Goal: Task Accomplishment & Management: Use online tool/utility

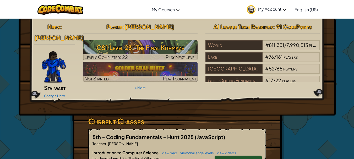
click at [62, 91] on div "Change Hero" at bounding box center [54, 95] width 41 height 8
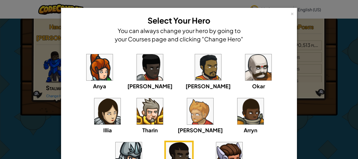
click at [245, 69] on img at bounding box center [258, 67] width 26 height 26
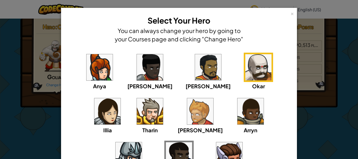
click at [292, 15] on div "× Select Your Hero You can always change your hero by going to your Courses pag…" at bounding box center [179, 113] width 236 height 210
click at [290, 15] on div "×" at bounding box center [292, 13] width 4 height 6
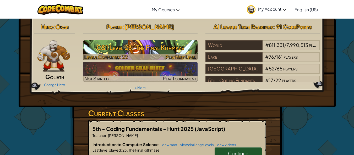
click at [162, 53] on h3 "CS1 Level 23: The Final Kithmaze" at bounding box center [140, 48] width 114 height 12
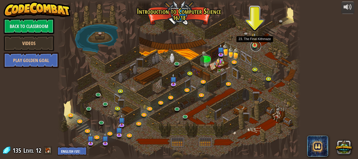
click at [256, 46] on link at bounding box center [255, 46] width 10 height 10
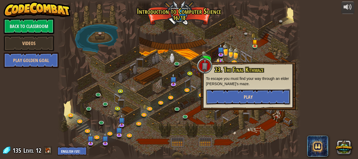
click at [247, 97] on span "Play" at bounding box center [248, 97] width 9 height 7
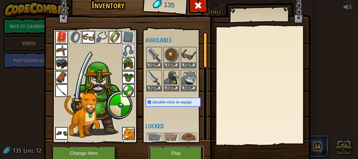
click at [163, 157] on button "Play" at bounding box center [176, 153] width 55 height 14
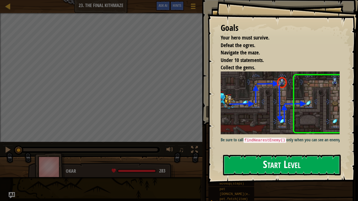
click at [286, 155] on button "Start Level" at bounding box center [282, 165] width 118 height 21
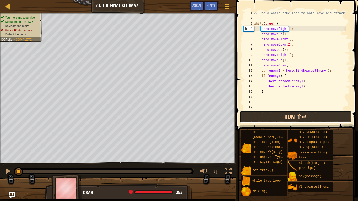
click at [293, 114] on button "Run ⇧↵" at bounding box center [295, 117] width 112 height 12
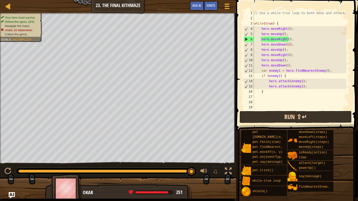
click at [295, 113] on div "Map Introduction to Computer Science 23. The Final Kithmaze Game Menu Done Hint…" at bounding box center [179, 100] width 358 height 201
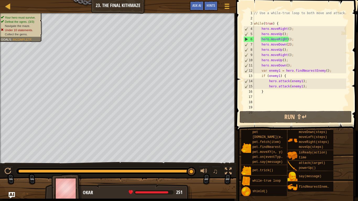
click at [267, 56] on div "// Use a while-true loop to both move and attack. while ( true ) { hero . moveR…" at bounding box center [299, 65] width 93 height 110
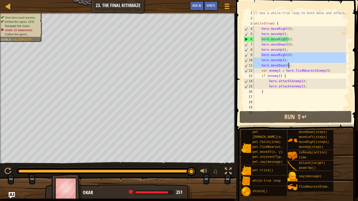
drag, startPoint x: 261, startPoint y: 56, endPoint x: 288, endPoint y: 67, distance: 29.2
click at [288, 67] on div "// Use a while-true loop to both move and attack. while ( true ) { hero . moveR…" at bounding box center [299, 65] width 93 height 110
type textarea "hero.moveUp(); hero.moveDown();"
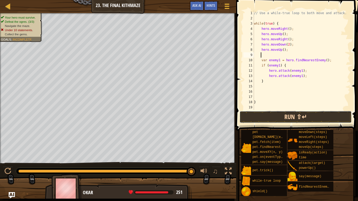
click at [282, 118] on button "Run ⇧↵" at bounding box center [295, 117] width 112 height 12
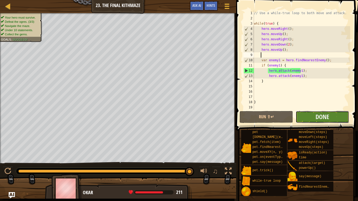
click at [329, 119] on button "Done" at bounding box center [322, 117] width 53 height 12
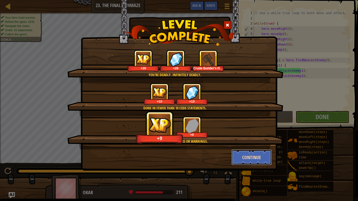
click at [252, 154] on button "Continue" at bounding box center [251, 158] width 41 height 16
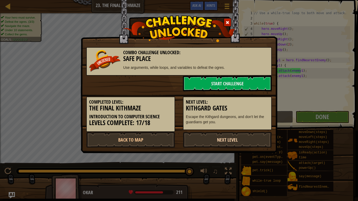
click at [234, 140] on link "Next Level" at bounding box center [227, 140] width 89 height 16
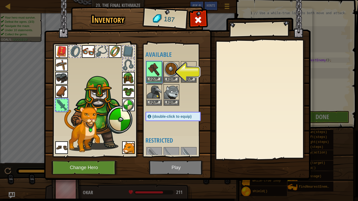
click at [156, 71] on img at bounding box center [154, 69] width 15 height 15
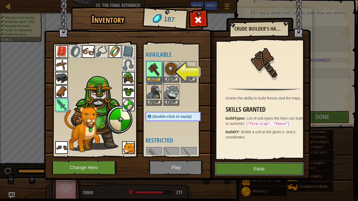
click at [252, 159] on button "Equip" at bounding box center [259, 168] width 89 height 13
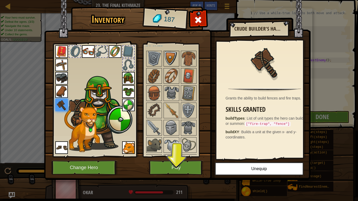
scroll to position [131, 0]
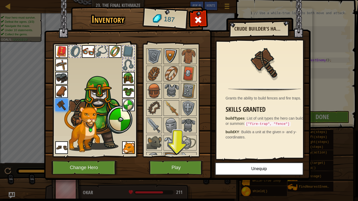
click at [171, 58] on img at bounding box center [171, 56] width 15 height 15
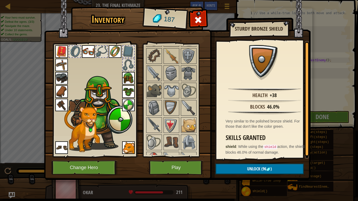
scroll to position [183, 0]
click at [172, 75] on img at bounding box center [171, 73] width 15 height 15
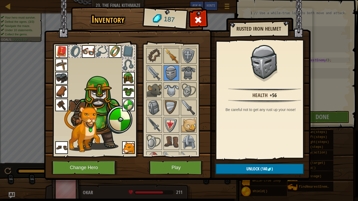
click at [172, 55] on img at bounding box center [171, 55] width 15 height 15
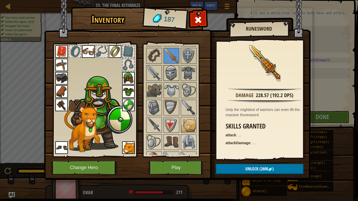
click at [171, 76] on img at bounding box center [171, 73] width 15 height 15
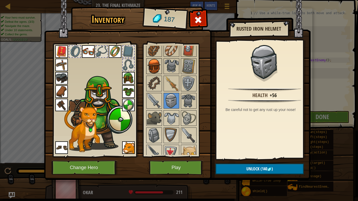
scroll to position [131, 0]
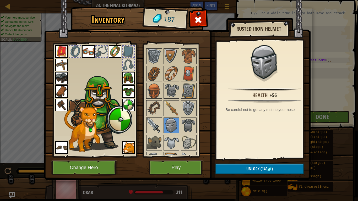
click at [155, 118] on img at bounding box center [154, 125] width 15 height 15
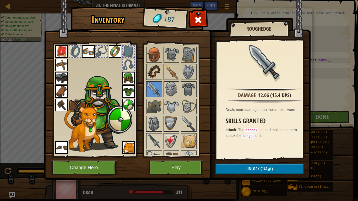
scroll to position [210, 0]
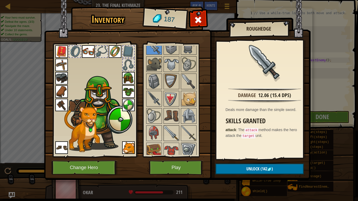
click at [174, 135] on img at bounding box center [171, 133] width 15 height 15
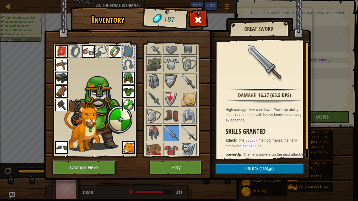
click at [185, 128] on img at bounding box center [188, 133] width 15 height 15
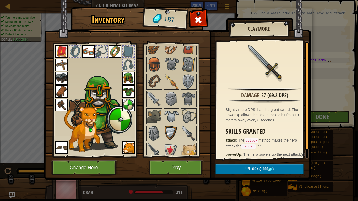
scroll to position [157, 0]
click at [154, 142] on div "Available Equip Equip Equip Equip Equip Equip Equip Equip Equip Equip Equip Equ…" at bounding box center [178, 100] width 66 height 109
click at [154, 143] on div at bounding box center [178, 142] width 66 height 242
click at [153, 147] on img at bounding box center [154, 151] width 15 height 15
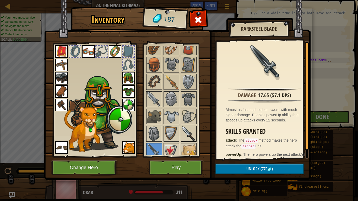
click at [190, 130] on img at bounding box center [188, 134] width 15 height 15
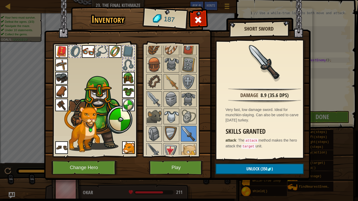
click at [176, 112] on img at bounding box center [171, 116] width 15 height 15
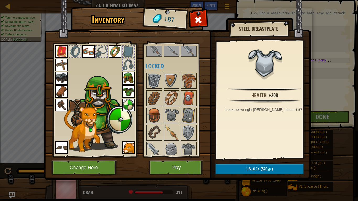
scroll to position [105, 0]
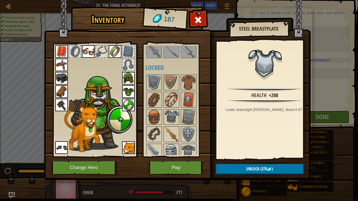
click at [177, 148] on img at bounding box center [171, 151] width 15 height 15
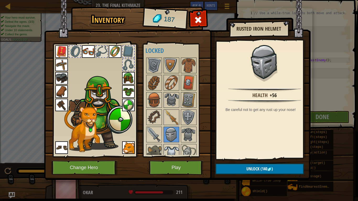
scroll to position [131, 0]
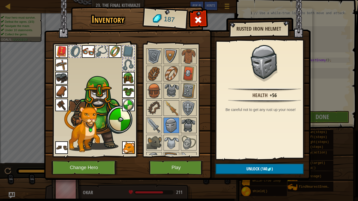
click at [192, 131] on img at bounding box center [188, 125] width 15 height 15
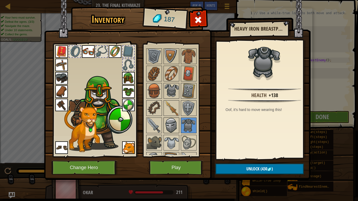
click at [175, 124] on img at bounding box center [171, 125] width 15 height 15
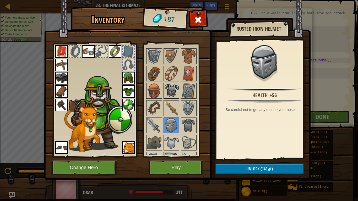
click at [170, 86] on img at bounding box center [171, 91] width 15 height 15
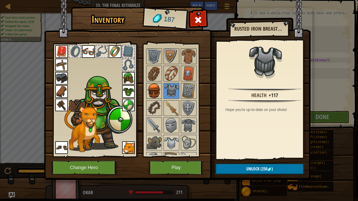
click at [155, 92] on img at bounding box center [154, 91] width 15 height 15
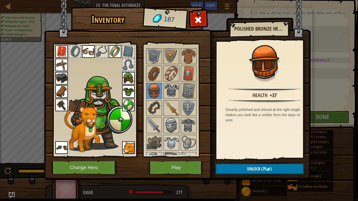
click at [173, 121] on img at bounding box center [171, 125] width 15 height 15
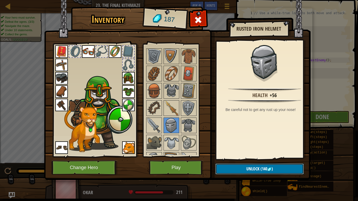
click at [259, 159] on span "(140" at bounding box center [263, 169] width 8 height 6
click at [259, 159] on button "Confirm" at bounding box center [259, 169] width 88 height 11
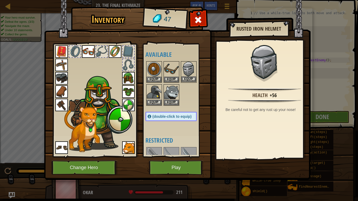
click at [189, 67] on img at bounding box center [188, 69] width 15 height 15
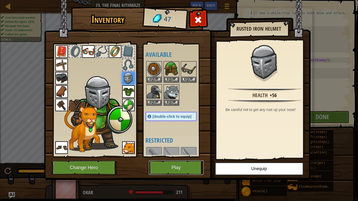
click at [184, 159] on button "Play" at bounding box center [176, 168] width 55 height 14
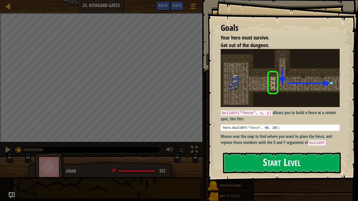
click at [266, 159] on button "Start Level" at bounding box center [282, 163] width 118 height 21
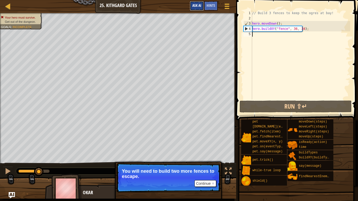
click at [196, 2] on button "Ask AI" at bounding box center [197, 6] width 14 height 10
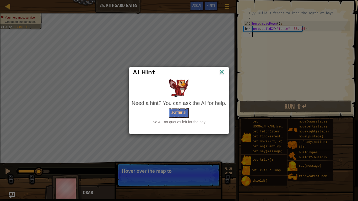
click at [224, 68] on div "AI Hint" at bounding box center [179, 72] width 100 height 11
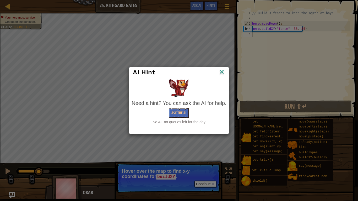
click at [225, 68] on img at bounding box center [221, 72] width 7 height 8
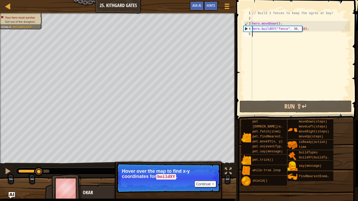
type textarea "h"
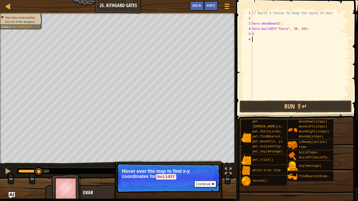
drag, startPoint x: 273, startPoint y: 48, endPoint x: 245, endPoint y: 54, distance: 28.6
click at [258, 34] on div "// Build 3 fences to keep the ogres at bay! hero . moveDown ( ) ; hero . buildX…" at bounding box center [300, 60] width 99 height 100
type textarea "h"
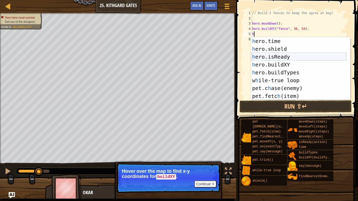
scroll to position [55, 0]
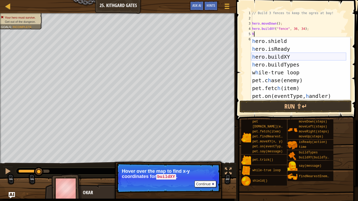
click at [283, 59] on div "h ero.shield press enter h ero.isReady press enter h ero.buildXY press enter h …" at bounding box center [298, 76] width 95 height 79
type textarea "hero.buildXY("fence", 36, 30);"
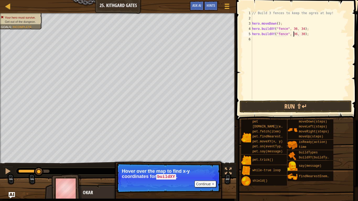
click at [293, 34] on div "// Build 3 fences to keep the ogres at bay! hero . moveDown ( ) ; hero . buildX…" at bounding box center [300, 60] width 99 height 100
click at [258, 40] on div "// Build 3 fences to keep the ogres at bay! hero . moveDown ( ) ; hero . buildX…" at bounding box center [300, 60] width 99 height 100
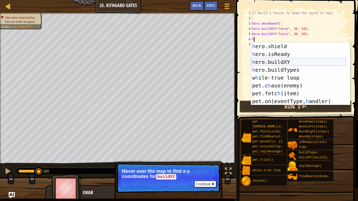
click at [285, 62] on div "h ero.shield press enter h ero.isReady press enter h ero.buildXY press enter h …" at bounding box center [298, 81] width 95 height 79
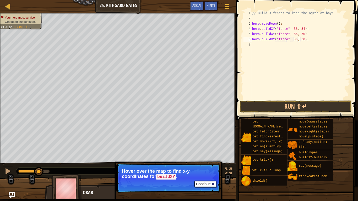
click at [299, 39] on div "// Build 3 fences to keep the ogres at bay! hero . moveDown ( ) ; hero . buildX…" at bounding box center [300, 60] width 99 height 100
type textarea "hero.buildXY("fence", 36, 27);"
click at [290, 104] on button "Run ⇧↵" at bounding box center [295, 107] width 112 height 12
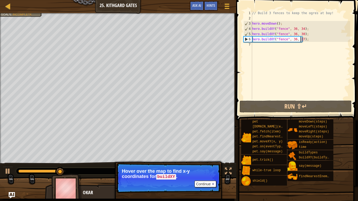
click at [282, 50] on div "// Build 3 fences to keep the ogres at bay! hero . moveDown ( ) ; hero . buildX…" at bounding box center [300, 60] width 99 height 100
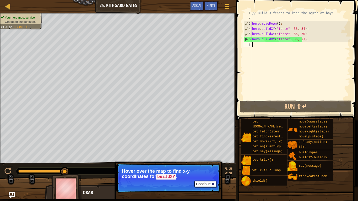
type textarea "h"
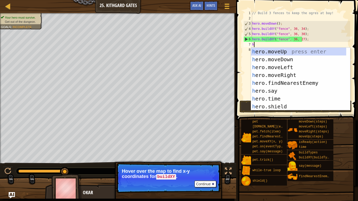
scroll to position [0, 0]
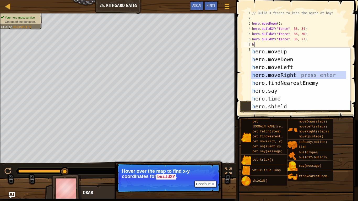
click at [278, 74] on div "h ero.moveUp press enter h ero.moveDown press enter h ero.moveLeft press enter …" at bounding box center [298, 87] width 95 height 79
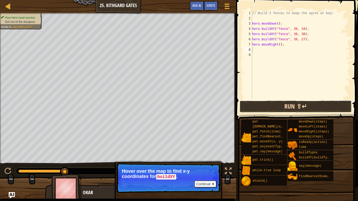
click at [288, 111] on button "Run ⇧↵" at bounding box center [295, 107] width 112 height 12
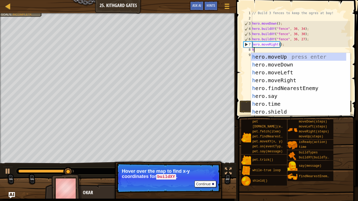
click at [278, 45] on div "// Build 3 fences to keep the ogres at bay! hero . moveDown ( ) ; hero . buildX…" at bounding box center [300, 60] width 99 height 100
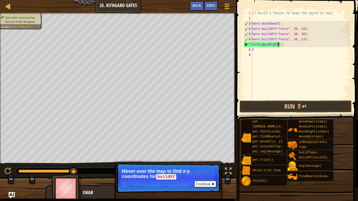
scroll to position [2, 2]
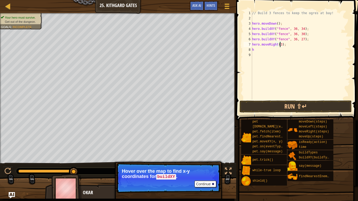
click at [278, 51] on div "// Build 3 fences to keep the ogres at bay! hero . moveDown ( ) ; hero . buildX…" at bounding box center [300, 60] width 99 height 100
type textarea "h"
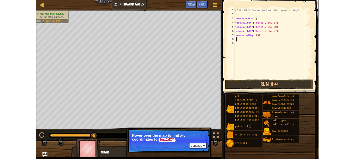
scroll to position [2, 0]
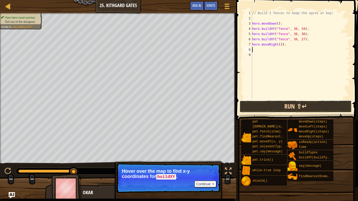
click at [276, 108] on button "Run ⇧↵" at bounding box center [295, 107] width 112 height 12
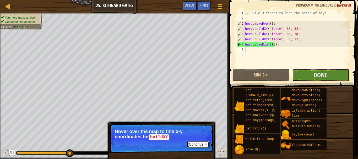
click at [198, 144] on button "Continue" at bounding box center [198, 144] width 22 height 7
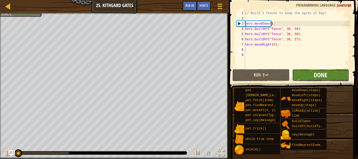
click at [325, 75] on span "Done" at bounding box center [321, 75] width 14 height 8
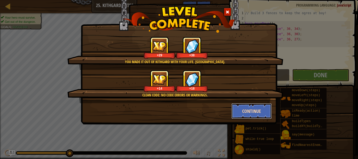
click at [266, 106] on button "Continue" at bounding box center [251, 111] width 41 height 16
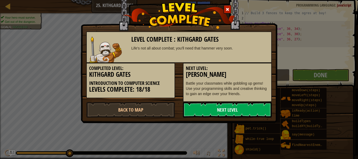
click at [248, 106] on link "Next Level" at bounding box center [227, 110] width 89 height 16
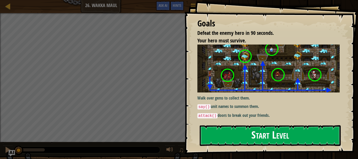
click at [250, 128] on button "Start Level" at bounding box center [270, 135] width 141 height 21
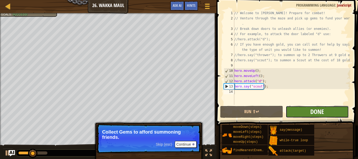
click at [314, 108] on span "Done" at bounding box center [317, 111] width 14 height 8
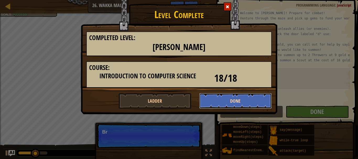
click at [250, 103] on button "Done" at bounding box center [235, 101] width 73 height 16
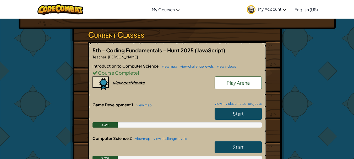
scroll to position [105, 0]
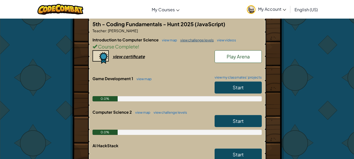
click at [200, 40] on link "view challenge levels" at bounding box center [196, 40] width 36 height 4
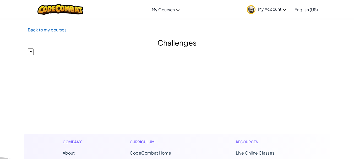
select select "560f1a9f22961295f9427742"
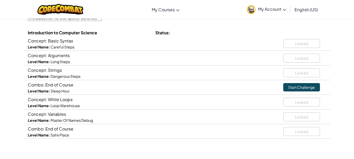
scroll to position [52, 0]
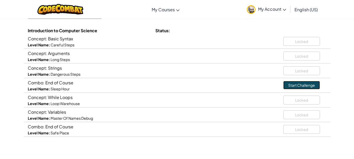
click at [310, 82] on link "Start Challenge" at bounding box center [301, 85] width 37 height 8
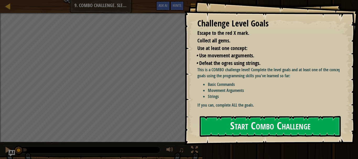
drag, startPoint x: 277, startPoint y: 109, endPoint x: 340, endPoint y: 83, distance: 68.0
click at [340, 83] on div "Challenge Level Goals Escape to the red X mark. Collect all gems. Use at least …" at bounding box center [271, 72] width 174 height 145
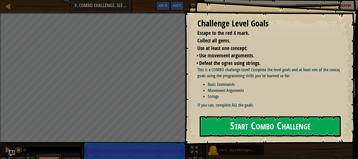
click at [254, 127] on button "Start Combo Challenge" at bounding box center [270, 126] width 141 height 21
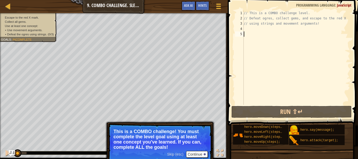
type textarea "h"
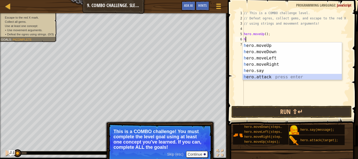
click at [258, 74] on div "h ero.moveUp press enter h ero.moveDown press enter h ero.moveLeft press enter …" at bounding box center [292, 67] width 99 height 50
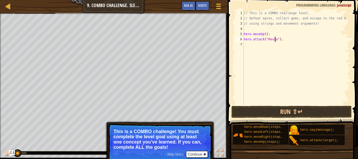
type textarea "hero.attack("Rexxar");"
click at [253, 43] on div "// This is a COMBO challenge level. // Defeat ogres, collect gems, and escape t…" at bounding box center [296, 62] width 107 height 105
type textarea "h"
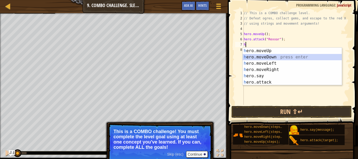
click at [264, 57] on div "h ero.moveUp press enter h ero.moveDown press enter h ero.moveLeft press enter …" at bounding box center [292, 73] width 99 height 50
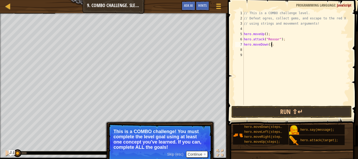
click at [271, 44] on div "// This is a COMBO challenge level. // Defeat ogres, collect gems, and escape t…" at bounding box center [296, 62] width 107 height 105
click at [282, 40] on div "// This is a COMBO challenge level. // Defeat ogres, collect gems, and escape t…" at bounding box center [296, 62] width 107 height 105
type textarea "hero.attack("Rexxar");"
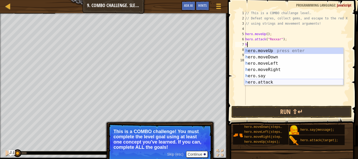
click at [252, 81] on div "h ero.moveUp press enter h ero.moveDown press enter h ero.moveLeft press enter …" at bounding box center [293, 73] width 99 height 50
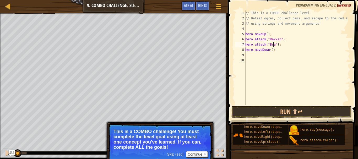
scroll to position [2, 2]
click at [266, 49] on div "// This is a COMBO challenge level. // Defeat ogres, collect gems, and escape t…" at bounding box center [297, 62] width 106 height 105
click at [269, 50] on div "// This is a COMBO challenge level. // Defeat ogres, collect gems, and escape t…" at bounding box center [297, 62] width 106 height 105
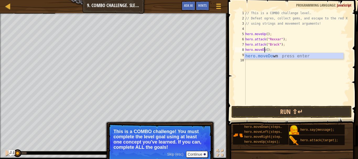
scroll to position [2, 2]
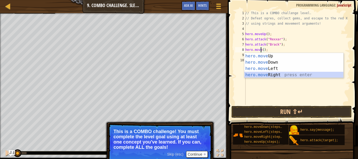
click at [260, 72] on div "hero.move Up press enter hero.move Down press enter hero.move Left press enter …" at bounding box center [293, 72] width 99 height 38
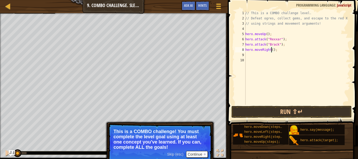
click at [271, 49] on div "// This is a COMBO challenge level. // Defeat ogres, collect gems, and escape t…" at bounding box center [297, 62] width 106 height 105
click at [280, 111] on button "Run ⇧↵" at bounding box center [291, 112] width 120 height 12
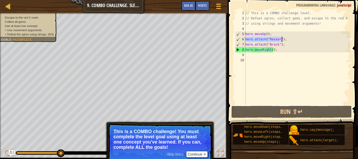
drag, startPoint x: 245, startPoint y: 39, endPoint x: 281, endPoint y: 38, distance: 35.6
click at [281, 38] on div "// This is a COMBO challenge level. // Defeat ogres, collect gems, and escape t…" at bounding box center [297, 62] width 106 height 105
type textarea "hero.attack("Rexxar");"
click at [301, 26] on div "// This is a COMBO challenge level. // Defeat ogres, collect gems, and escape t…" at bounding box center [297, 62] width 106 height 105
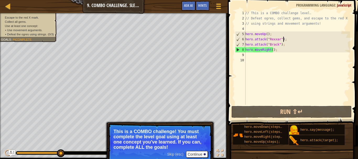
click at [295, 38] on div "// This is a COMBO challenge level. // Defeat ogres, collect gems, and escape t…" at bounding box center [297, 62] width 106 height 105
type textarea "hero.attack("Rexxar");"
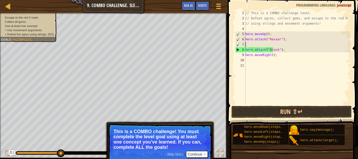
paste textarea "hero.attack("Rexxar")"
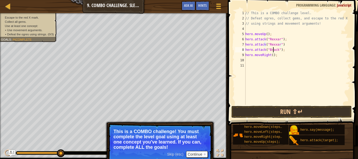
click at [272, 50] on div "// This is a COMBO challenge level. // Defeat ogres, collect gems, and escape t…" at bounding box center [297, 62] width 106 height 105
click at [321, 41] on div "// This is a COMBO challenge level. // Defeat ogres, collect gems, and escape t…" at bounding box center [297, 62] width 106 height 105
click at [301, 53] on div "// This is a COMBO challenge level. // Defeat ogres, collect gems, and escape t…" at bounding box center [297, 62] width 106 height 105
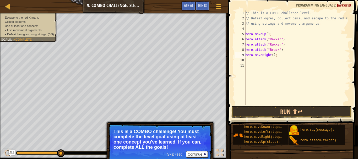
click at [282, 48] on div "// This is a COMBO challenge level. // Defeat ogres, collect gems, and escape t…" at bounding box center [297, 62] width 106 height 105
type textarea "hero.attack("[PERSON_NAME]");"
paste textarea "hero.attack("[PERSON_NAME]");"
type textarea "hero.attack("[PERSON_NAME]");"
click at [249, 64] on div "// This is a COMBO challenge level. // Defeat ogres, collect gems, and escape t…" at bounding box center [297, 62] width 106 height 105
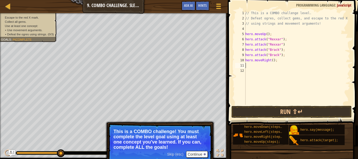
type textarea "h"
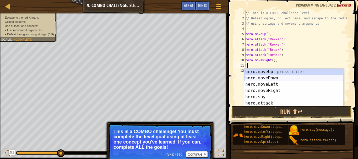
click at [267, 77] on div "h ero.moveUp press enter h ero.moveDown press enter h ero.moveLeft press enter …" at bounding box center [293, 94] width 99 height 50
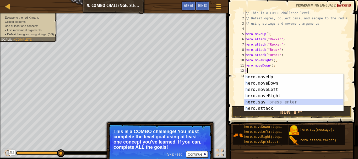
click at [264, 105] on div "h ero.moveUp press enter h ero.moveDown press enter h ero.moveLeft press enter …" at bounding box center [293, 99] width 99 height 50
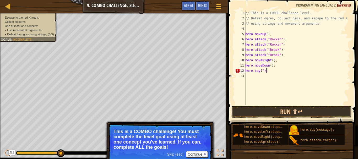
click at [267, 71] on div "// This is a COMBO challenge level. // Defeat ogres, collect gems, and escape t…" at bounding box center [297, 62] width 106 height 105
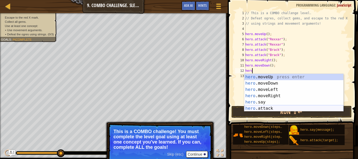
click at [270, 106] on div "hero .moveUp press enter hero .moveDown press enter hero .moveLeft press enter …" at bounding box center [293, 99] width 99 height 50
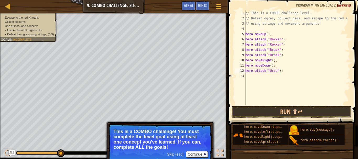
scroll to position [2, 2]
type textarea "hero.attack("Ursa");"
click at [192, 155] on button "Continue" at bounding box center [197, 154] width 22 height 7
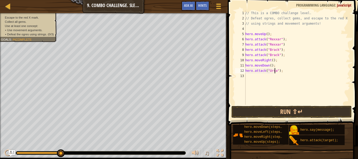
click at [250, 78] on div "// This is a COMBO challenge level. // Defeat ogres, collect gems, and escape t…" at bounding box center [297, 62] width 106 height 105
type textarea "h"
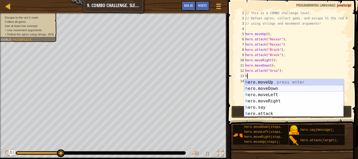
click at [270, 88] on div "h ero.moveUp press enter h ero.moveDown press enter h ero.moveLeft press enter …" at bounding box center [293, 104] width 99 height 50
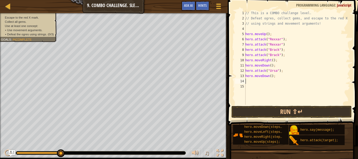
type textarea "h"
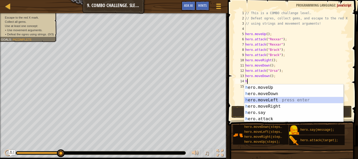
click at [263, 97] on div "h ero.moveUp press enter h ero.moveDown press enter h ero.moveLeft press enter …" at bounding box center [293, 109] width 99 height 50
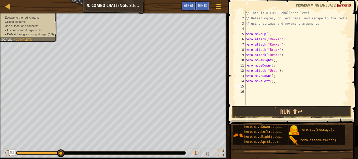
click at [269, 83] on div "// This is a COMBO challenge level. // Defeat ogres, collect gems, and escape t…" at bounding box center [297, 62] width 106 height 105
click at [269, 81] on div "// This is a COMBO challenge level. // Defeat ogres, collect gems, and escape t…" at bounding box center [297, 62] width 106 height 105
click at [253, 113] on button "Run ⇧↵" at bounding box center [291, 112] width 120 height 12
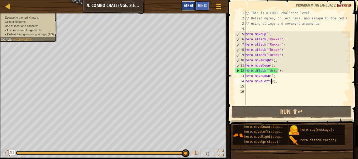
click at [195, 6] on button "Ask AI" at bounding box center [188, 6] width 14 height 10
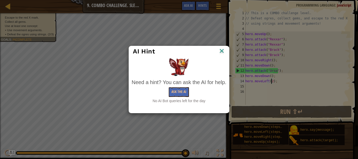
click at [220, 50] on img at bounding box center [221, 51] width 7 height 8
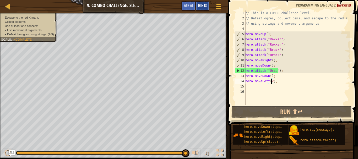
click at [205, 6] on span "Hints" at bounding box center [202, 5] width 9 height 5
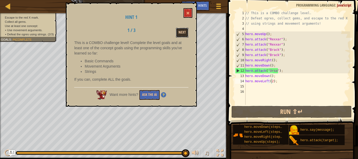
click at [182, 32] on button "Next" at bounding box center [182, 33] width 13 height 10
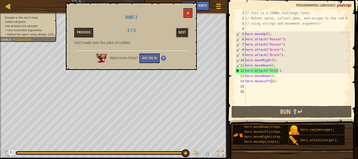
click at [182, 32] on button "Next" at bounding box center [182, 33] width 13 height 10
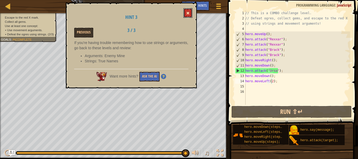
click at [190, 10] on button at bounding box center [187, 13] width 9 height 10
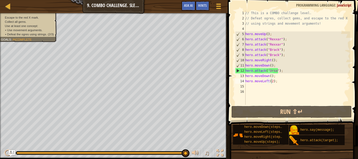
click at [266, 66] on div "// This is a COMBO challenge level. // Defeat ogres, collect gems, and escape t…" at bounding box center [297, 62] width 106 height 105
click at [266, 66] on div "// This is a COMBO challenge level. // Defeat ogres, collect gems, and escape t…" at bounding box center [297, 57] width 106 height 94
click at [265, 66] on div "// This is a COMBO challenge level. // Defeat ogres, collect gems, and escape t…" at bounding box center [297, 62] width 106 height 105
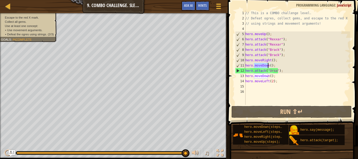
click at [265, 66] on div "// This is a COMBO challenge level. // Defeat ogres, collect gems, and escape t…" at bounding box center [297, 57] width 106 height 94
click at [265, 66] on div "// This is a COMBO challenge level. // Defeat ogres, collect gems, and escape t…" at bounding box center [297, 62] width 106 height 105
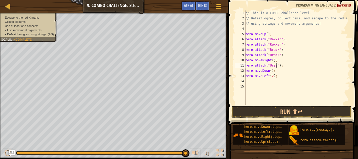
click at [277, 65] on div "// This is a COMBO challenge level. // Defeat ogres, collect gems, and escape t…" at bounding box center [297, 62] width 106 height 105
click at [247, 70] on div "// This is a COMBO challenge level. // Defeat ogres, collect gems, and escape t…" at bounding box center [297, 62] width 106 height 105
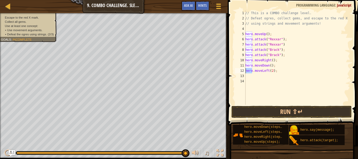
click at [247, 70] on div "// This is a COMBO challenge level. // Defeat ogres, collect gems, and escape t…" at bounding box center [297, 57] width 106 height 94
click at [249, 70] on div "// This is a COMBO challenge level. // Defeat ogres, collect gems, and escape t…" at bounding box center [297, 62] width 106 height 105
type textarea "hero.moveLeft(2);"
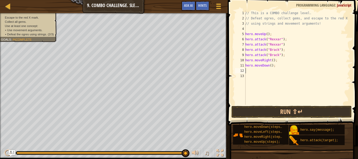
scroll to position [2, 0]
click at [277, 62] on div "// This is a COMBO challenge level. // Defeat ogres, collect gems, and escape t…" at bounding box center [297, 62] width 106 height 105
type textarea "hero.moveRight();"
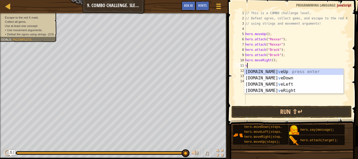
type textarea "v"
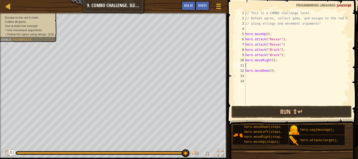
paste textarea "hero.moveLeft(2);"
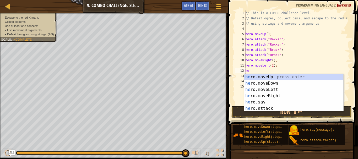
type textarea "h"
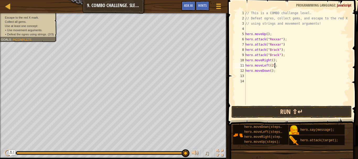
type textarea "hero.moveLeft(2);"
click at [275, 109] on button "Run ⇧↵" at bounding box center [291, 112] width 120 height 12
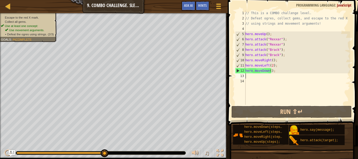
click at [267, 75] on div "// This is a COMBO challenge level. // Defeat ogres, collect gems, and escape t…" at bounding box center [297, 62] width 106 height 105
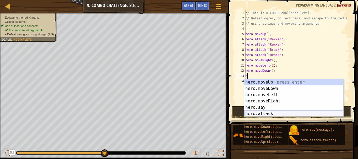
click at [267, 113] on div "h ero.moveUp press enter h ero.moveDown press enter h ero.moveLeft press enter …" at bounding box center [293, 104] width 99 height 50
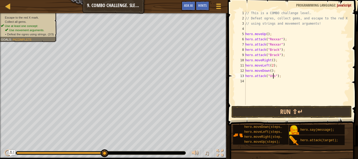
scroll to position [2, 2]
click at [305, 111] on button "Run ⇧↵" at bounding box center [291, 112] width 120 height 12
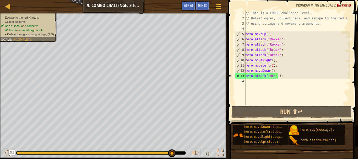
click at [250, 73] on div "// This is a COMBO challenge level. // Defeat ogres, collect gems, and escape t…" at bounding box center [297, 62] width 106 height 105
click at [250, 76] on div "// This is a COMBO challenge level. // Defeat ogres, collect gems, and escape t…" at bounding box center [297, 62] width 106 height 105
click at [256, 75] on div "// This is a COMBO challenge level. // Defeat ogres, collect gems, and escape t…" at bounding box center [297, 62] width 106 height 105
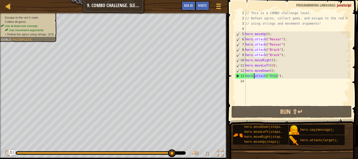
click at [256, 75] on div "// This is a COMBO challenge level. // Defeat ogres, collect gems, and escape t…" at bounding box center [297, 62] width 106 height 105
type textarea "hero.attack("Ursa");"
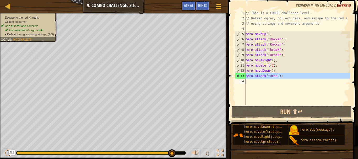
paste textarea
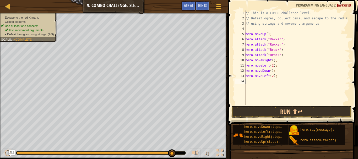
click at [269, 75] on div "// This is a COMBO challenge level. // Defeat ogres, collect gems, and escape t…" at bounding box center [297, 62] width 106 height 105
type textarea "hero.moveLeft(2);"
